Goal: Book appointment/travel/reservation

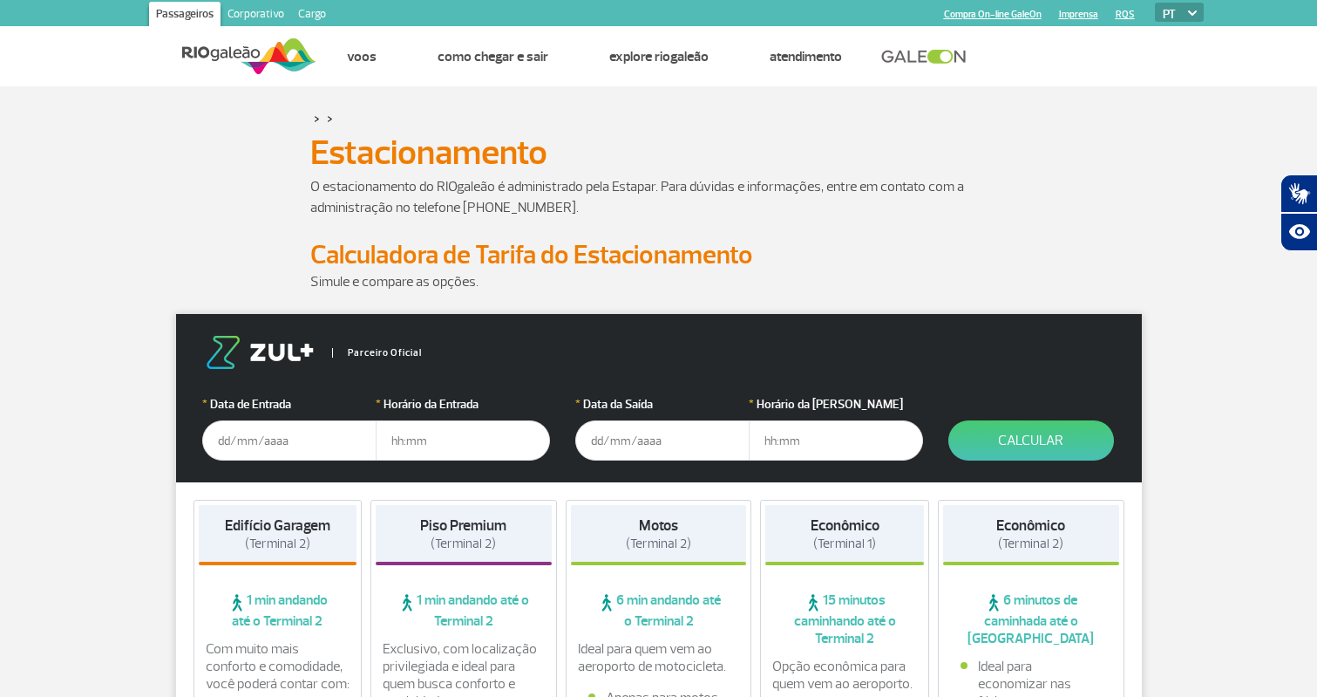
click at [294, 444] on input "text" at bounding box center [289, 440] width 174 height 40
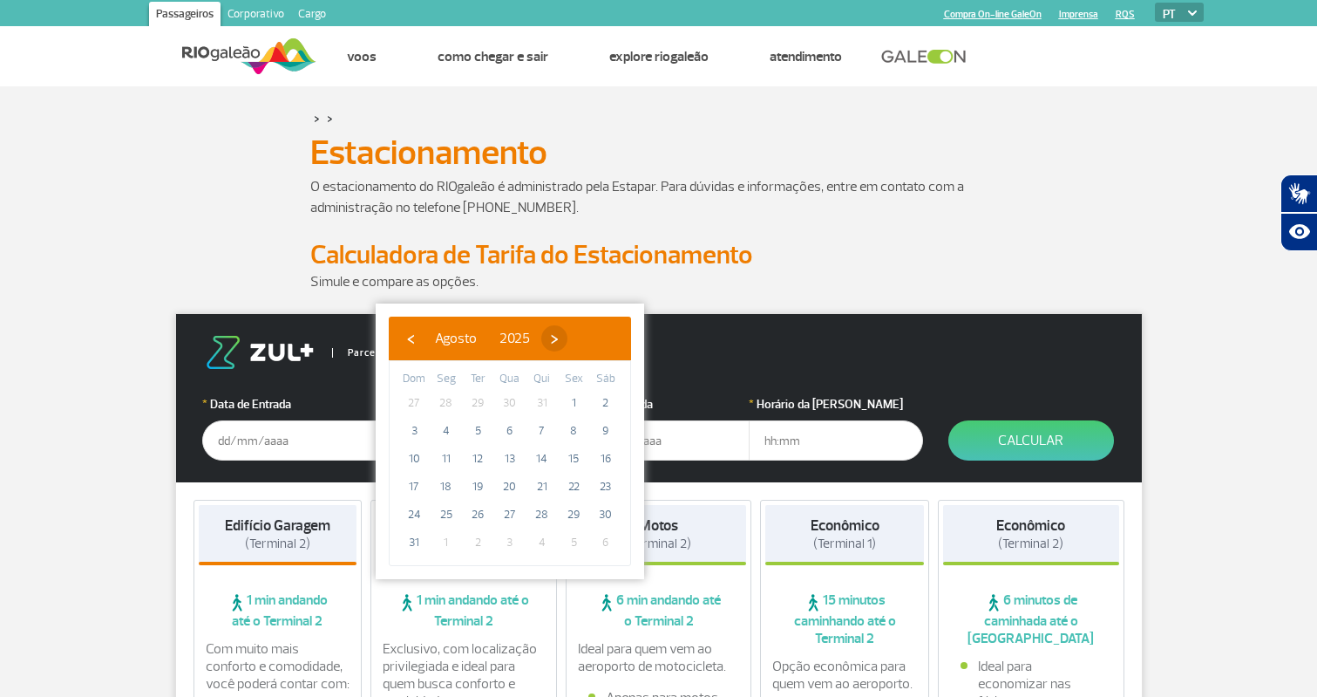
click at [568, 336] on span "›" at bounding box center [554, 338] width 26 height 26
click at [445, 401] on span "1" at bounding box center [446, 403] width 28 height 28
type input "[DATE]"
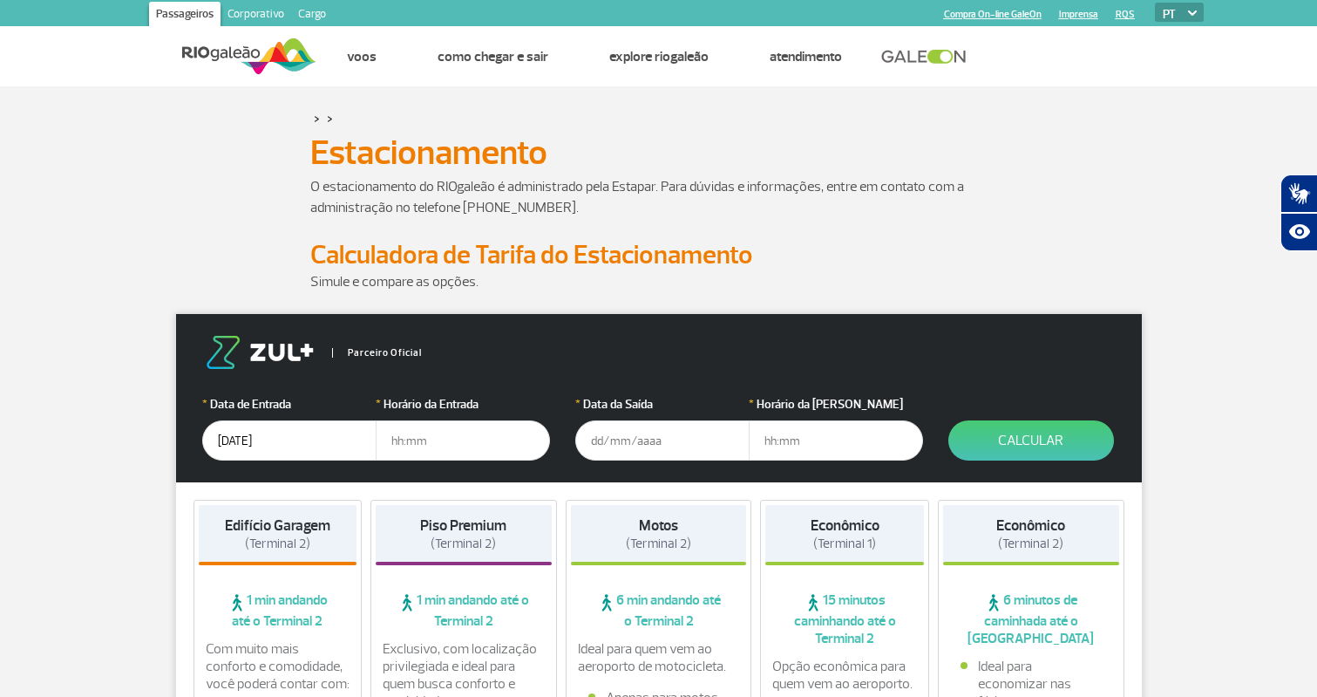
click at [416, 440] on input "text" at bounding box center [463, 440] width 174 height 40
click at [425, 451] on input "text" at bounding box center [463, 440] width 174 height 40
type input "08:00"
click at [605, 433] on input "text" at bounding box center [662, 440] width 174 height 40
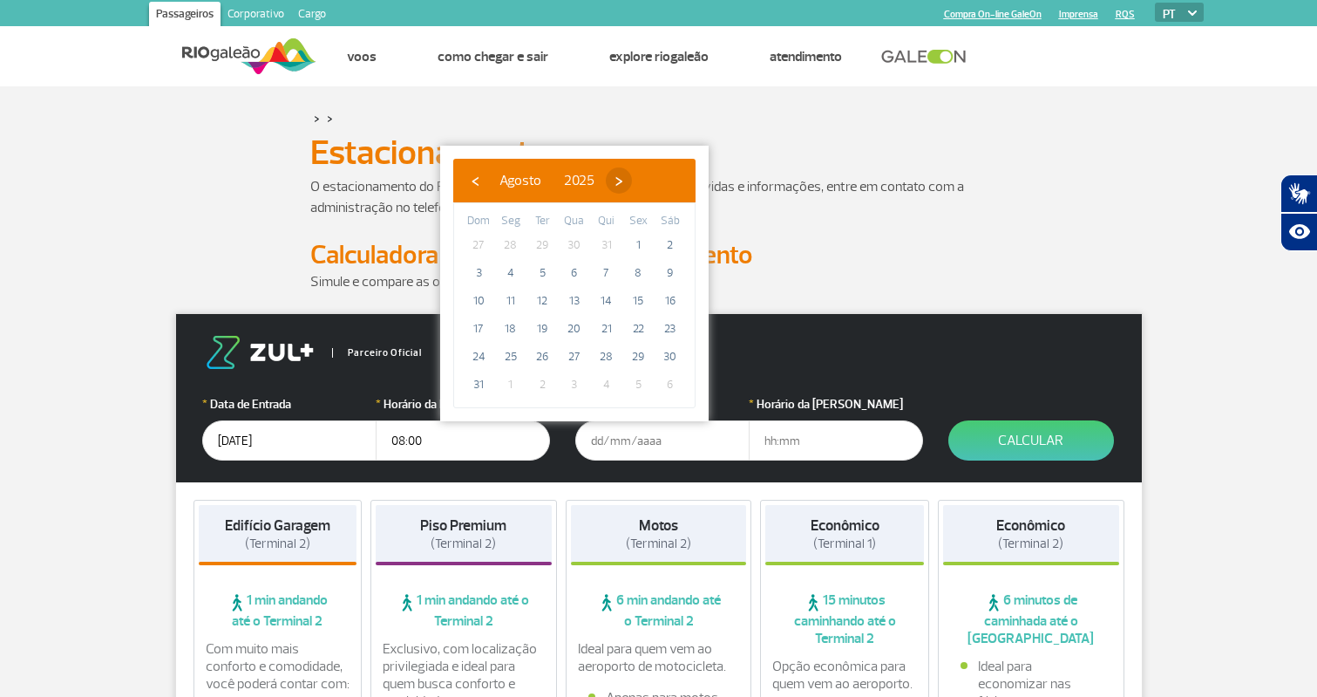
click at [632, 180] on span "›" at bounding box center [619, 180] width 26 height 26
click at [613, 242] on span "4" at bounding box center [607, 245] width 28 height 28
type input "[DATE]"
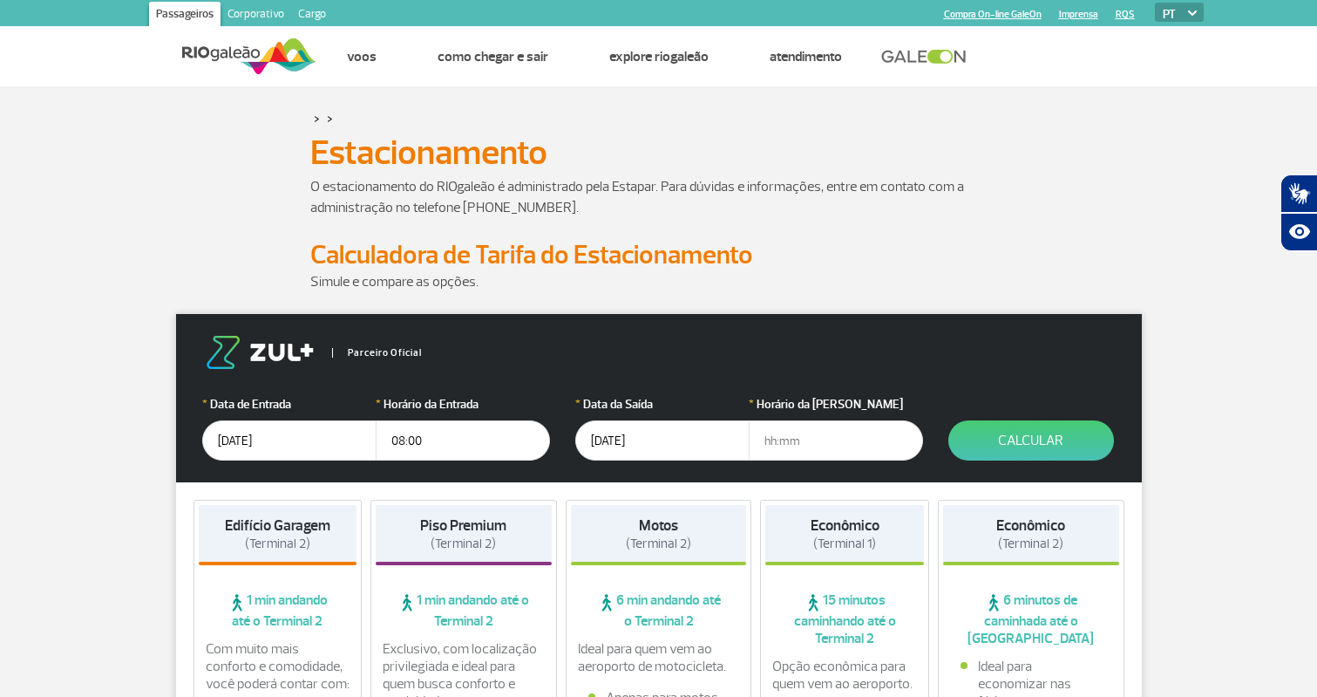
click at [813, 439] on input "text" at bounding box center [836, 440] width 174 height 40
type input "17:00"
click at [1037, 439] on button "Calcular" at bounding box center [1032, 440] width 166 height 40
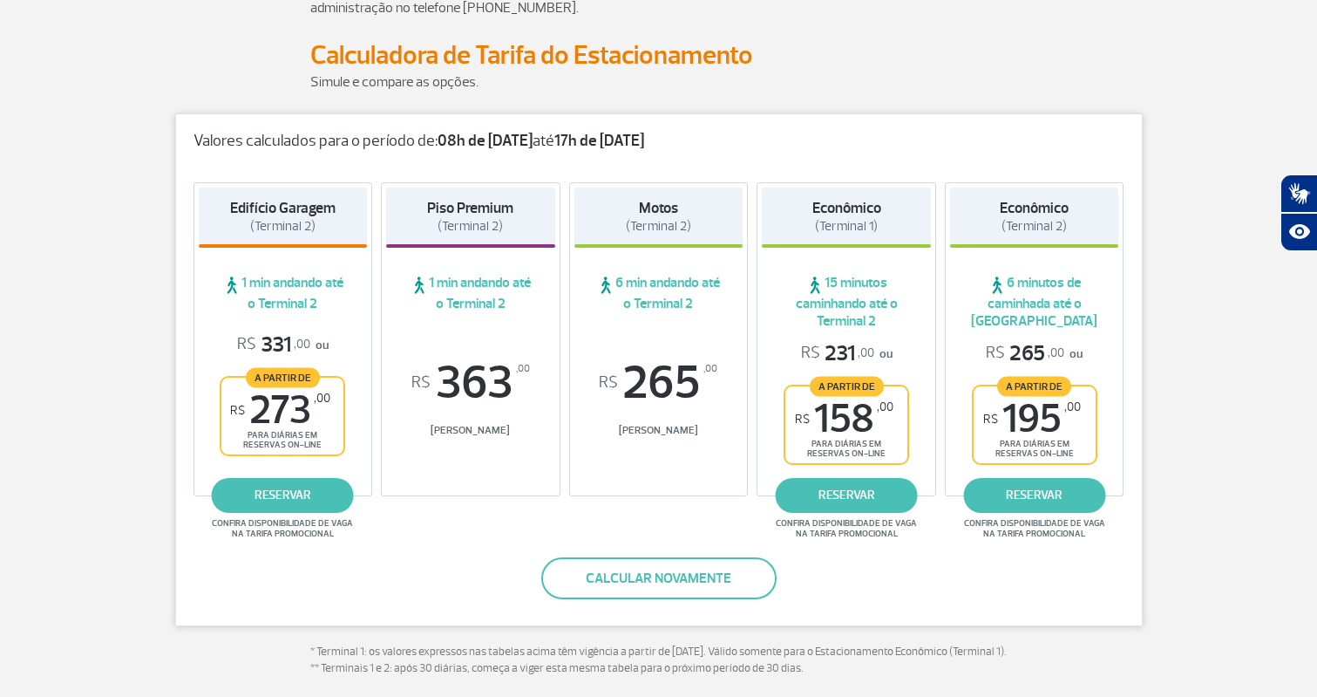
scroll to position [187, 0]
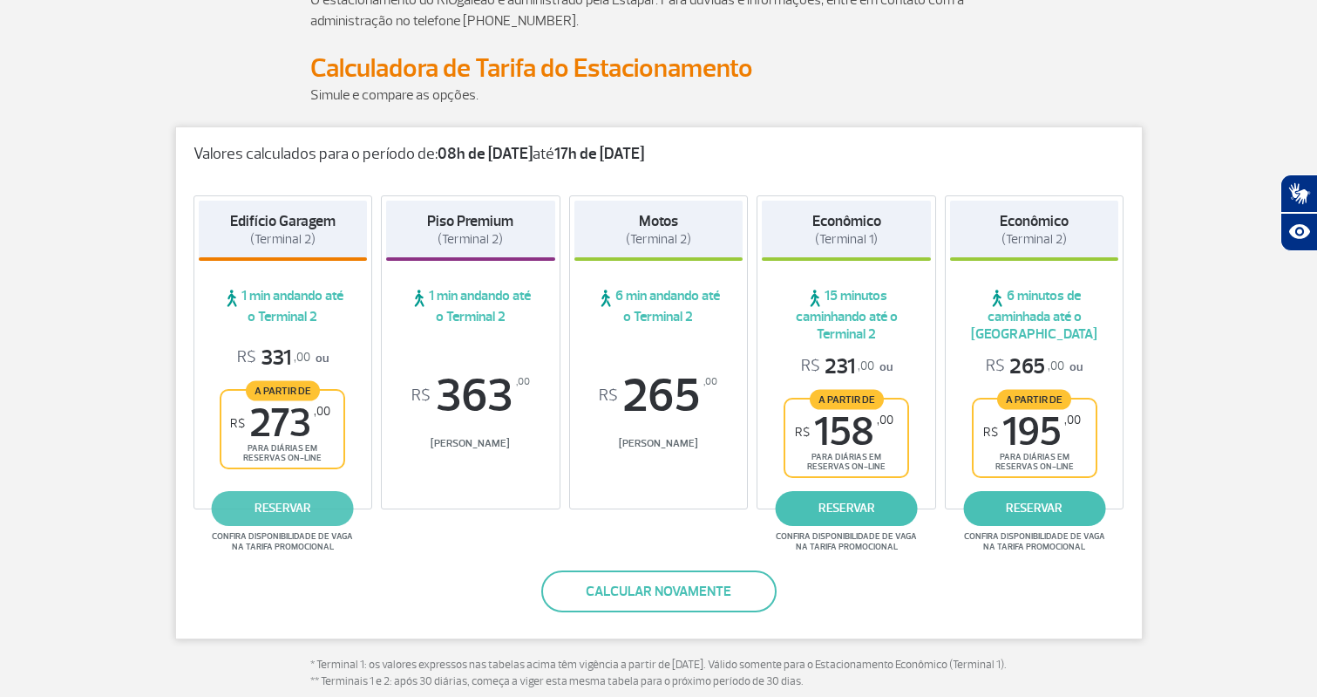
click at [282, 501] on link "reservar" at bounding box center [283, 508] width 142 height 35
